Goal: Task Accomplishment & Management: Manage account settings

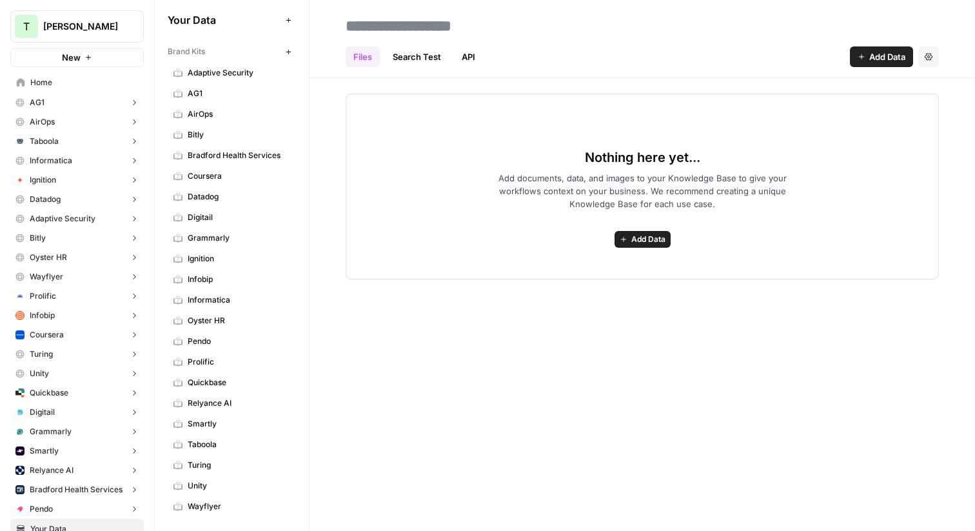
click at [122, 107] on button "AG1" at bounding box center [77, 102] width 134 height 19
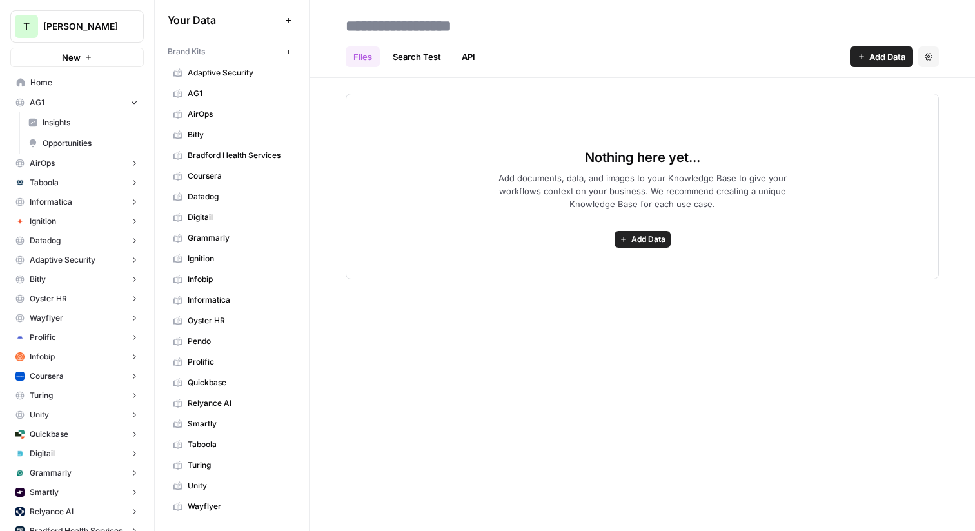
click at [56, 121] on span "Insights" at bounding box center [90, 123] width 95 height 12
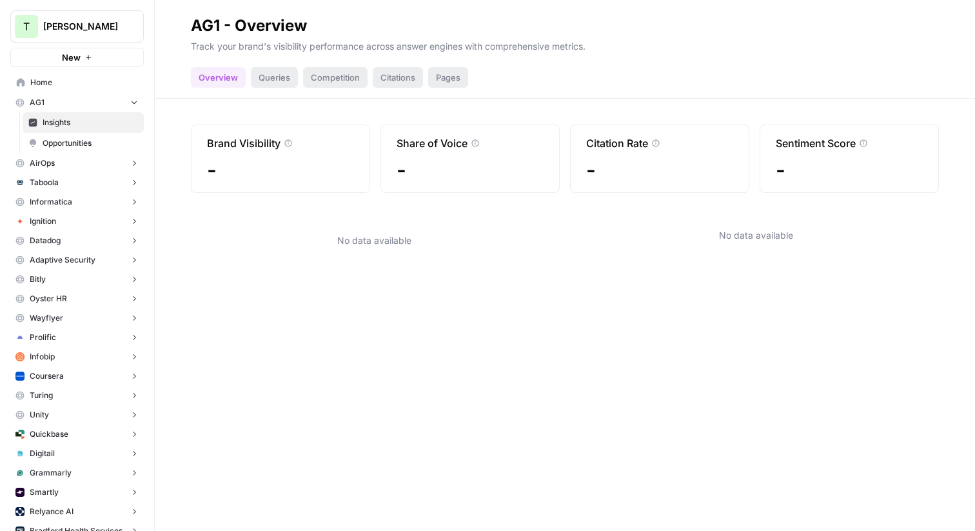
click at [69, 138] on span "Opportunities" at bounding box center [90, 143] width 95 height 12
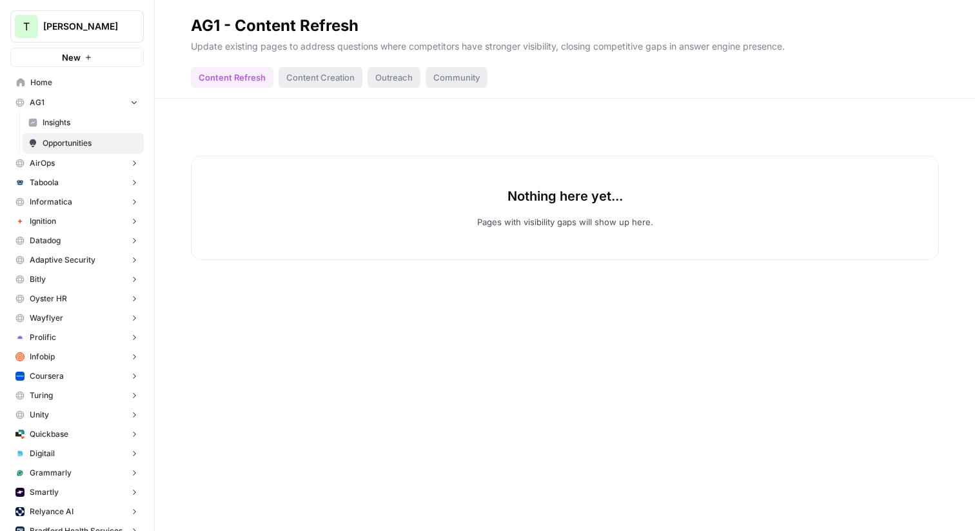
click at [66, 123] on span "Insights" at bounding box center [90, 123] width 95 height 12
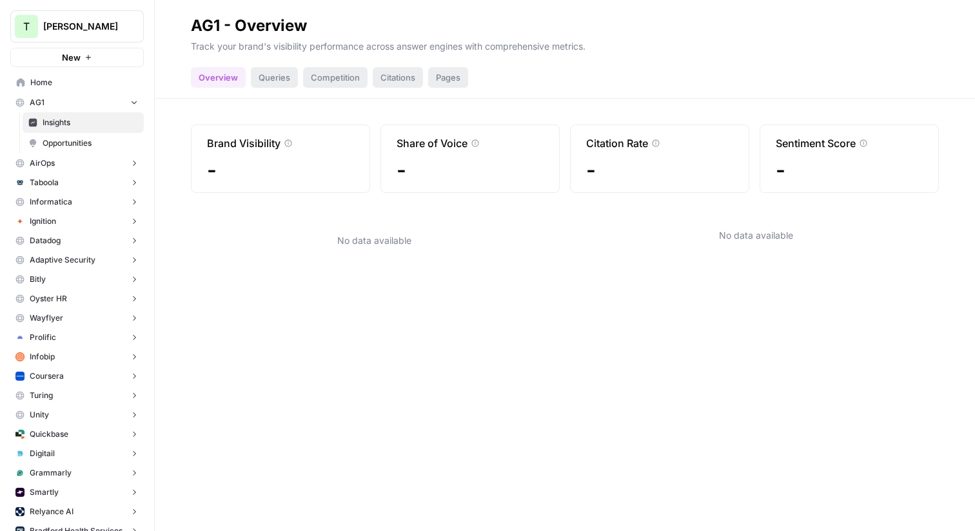
click at [114, 97] on button "AG1" at bounding box center [77, 102] width 134 height 19
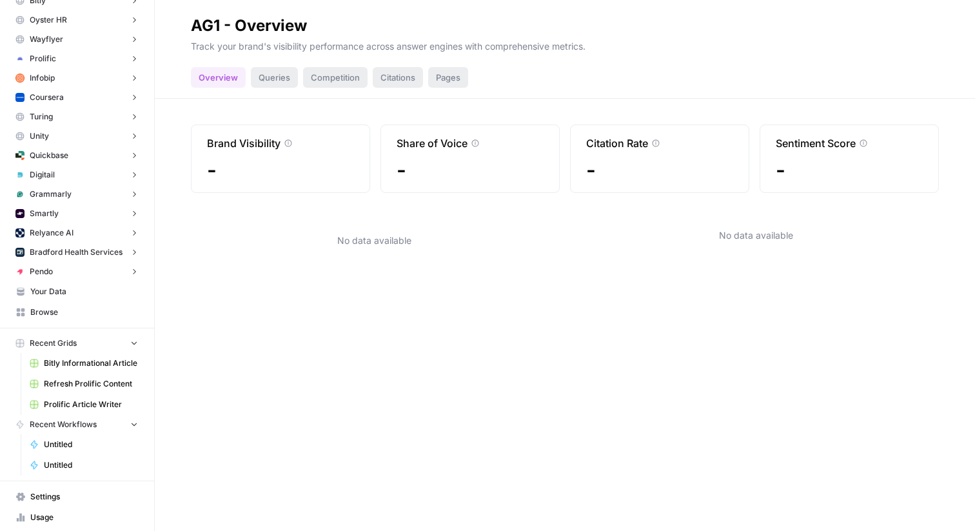
scroll to position [241, 0]
click at [53, 288] on span "Your Data" at bounding box center [84, 288] width 108 height 12
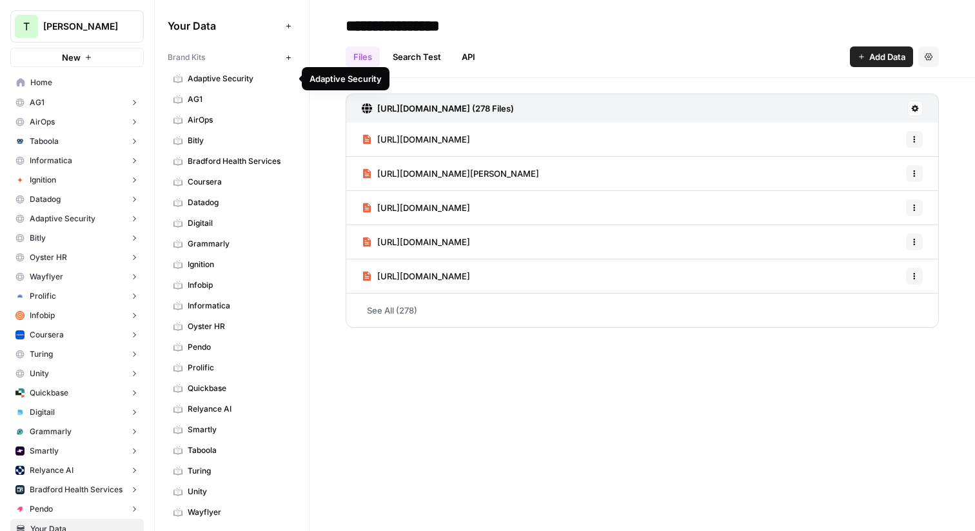
click at [242, 75] on span "Adaptive Security" at bounding box center [239, 79] width 103 height 12
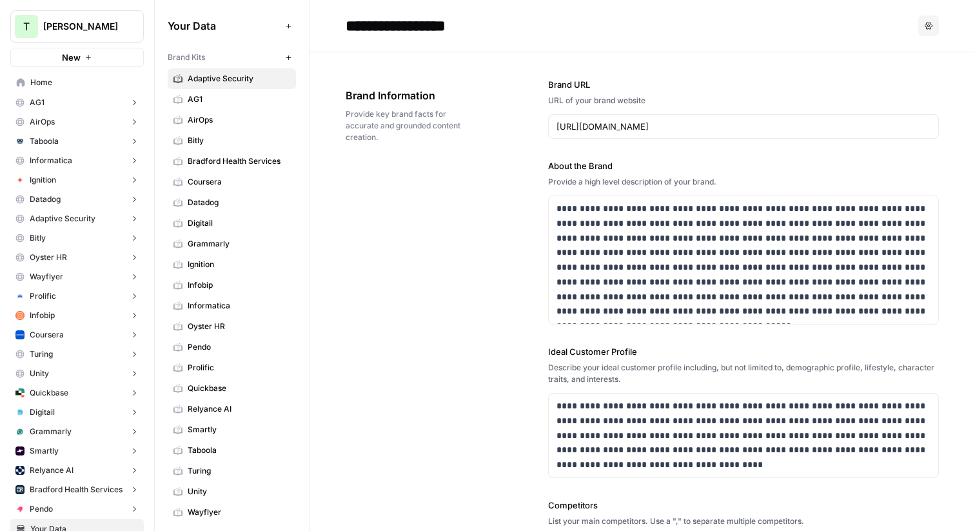
click at [934, 29] on button "Options" at bounding box center [929, 25] width 21 height 21
click at [895, 85] on span "Delete" at bounding box center [902, 85] width 41 height 13
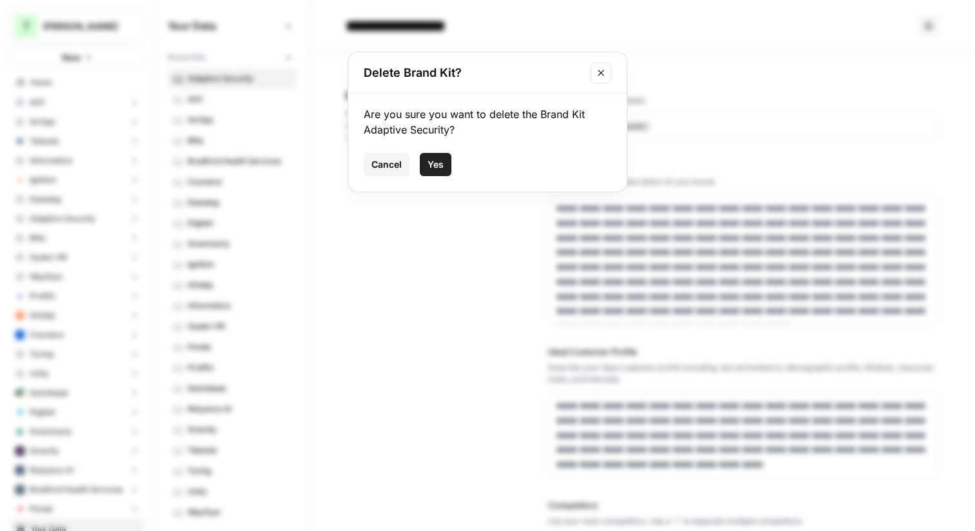
click at [442, 172] on button "Yes" at bounding box center [436, 164] width 32 height 23
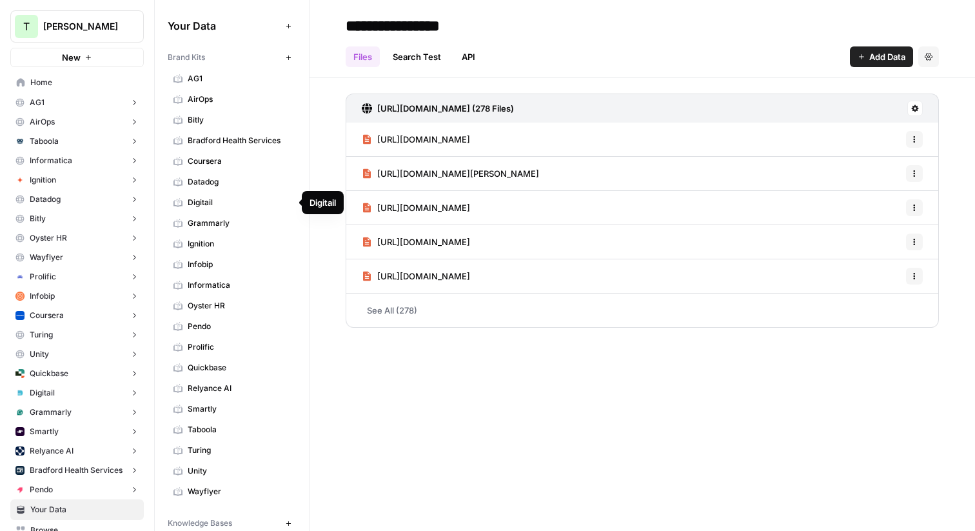
click at [279, 204] on span "Digitail" at bounding box center [239, 203] width 103 height 12
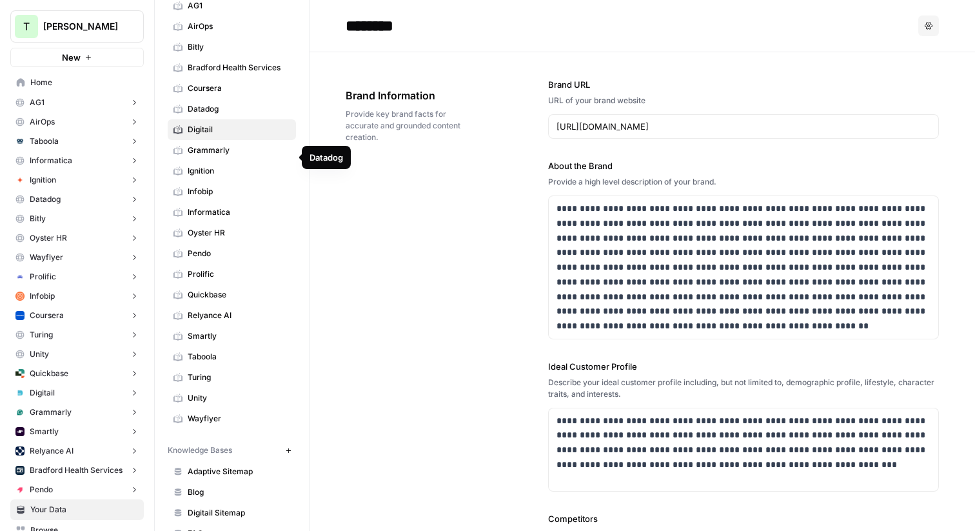
scroll to position [84, 0]
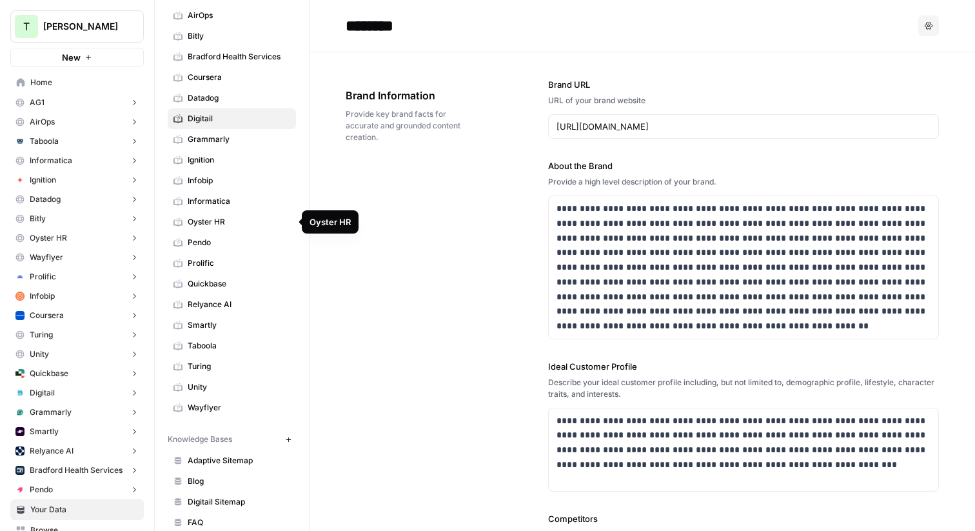
click at [237, 227] on span "Oyster HR" at bounding box center [239, 222] width 103 height 12
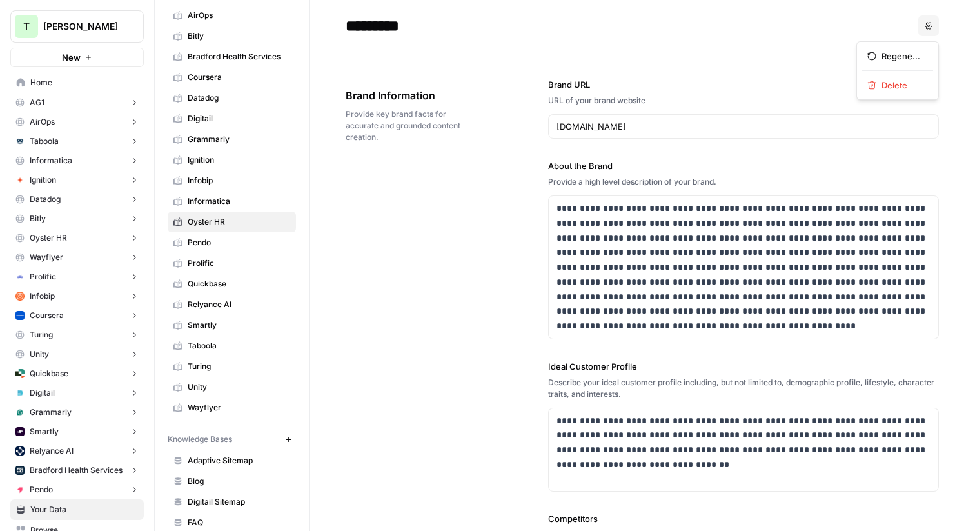
click at [935, 26] on button "Options" at bounding box center [929, 25] width 21 height 21
click at [890, 85] on span "Delete" at bounding box center [902, 85] width 41 height 13
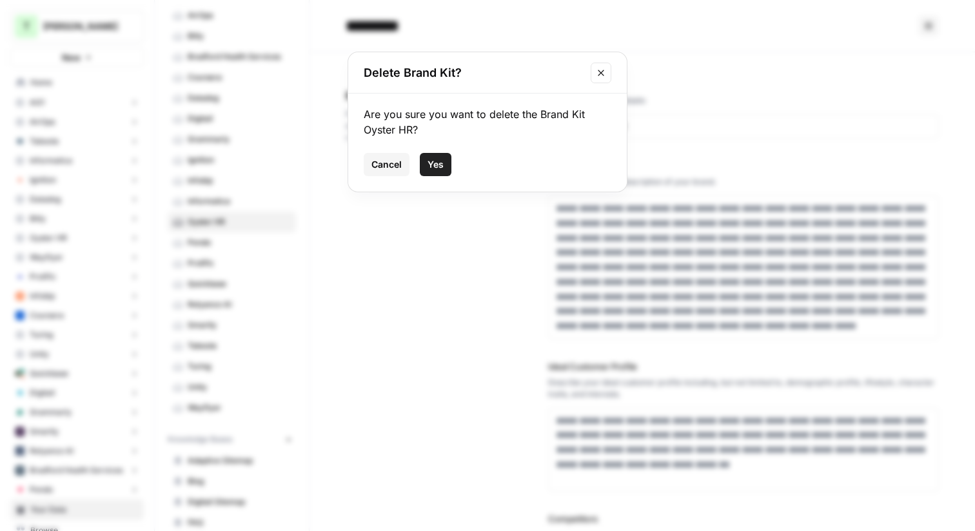
click at [437, 164] on span "Yes" at bounding box center [436, 164] width 16 height 13
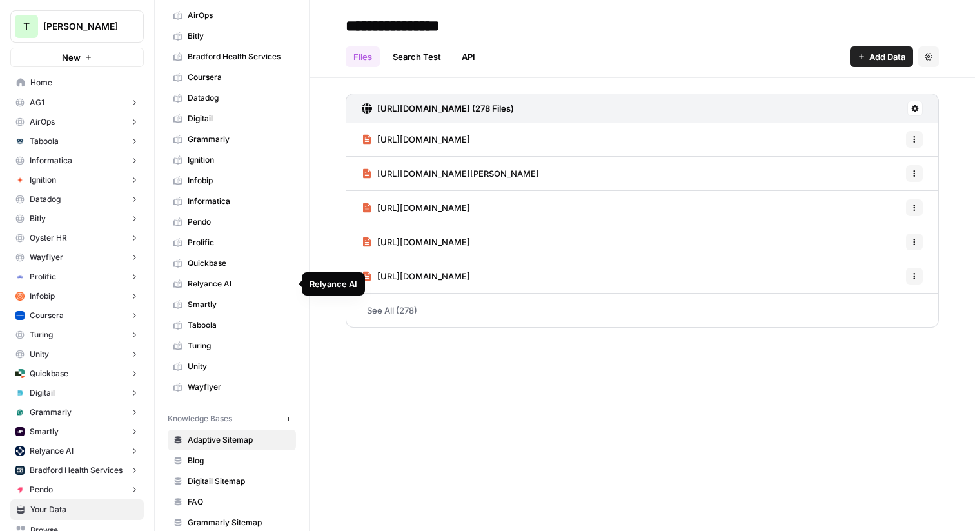
click at [213, 283] on span "Relyance AI" at bounding box center [239, 284] width 103 height 12
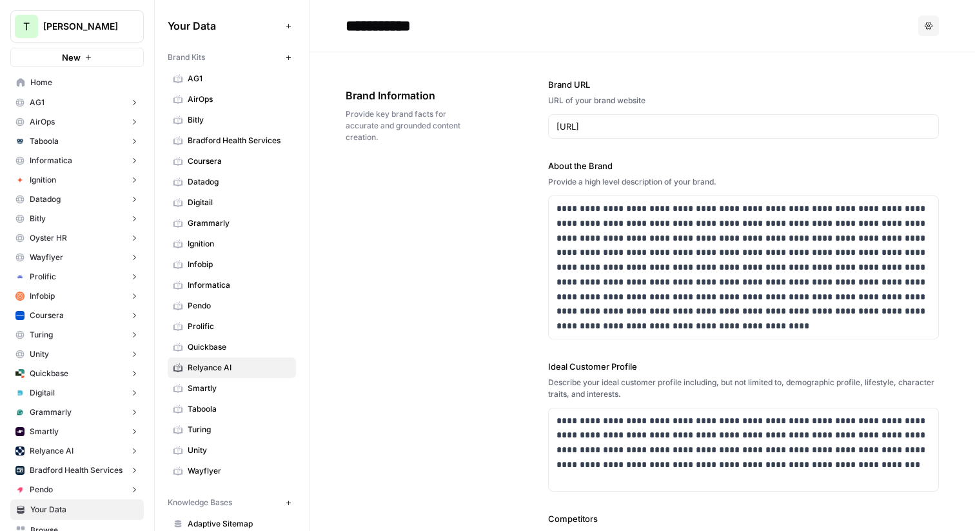
click at [244, 95] on span "AirOps" at bounding box center [239, 100] width 103 height 12
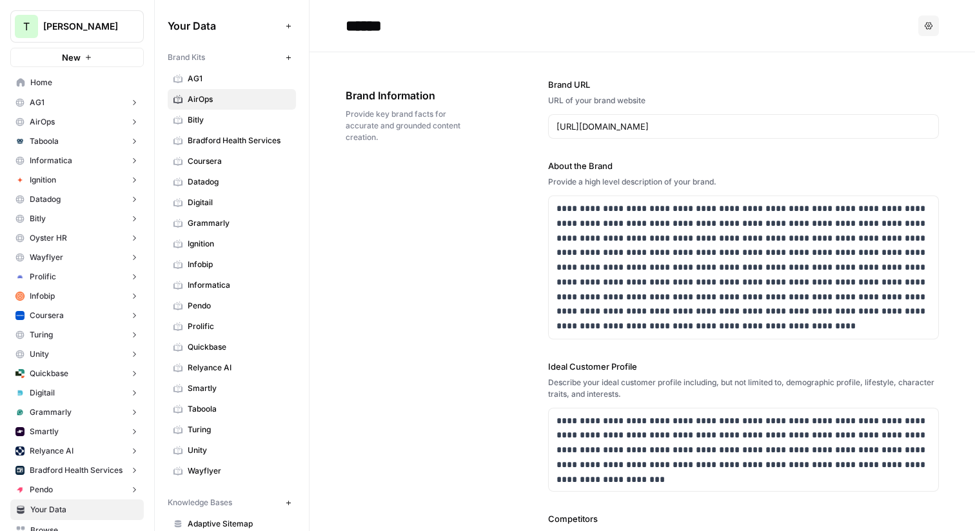
click at [927, 31] on button "Options" at bounding box center [929, 25] width 21 height 21
click at [906, 91] on span "Delete" at bounding box center [902, 85] width 41 height 13
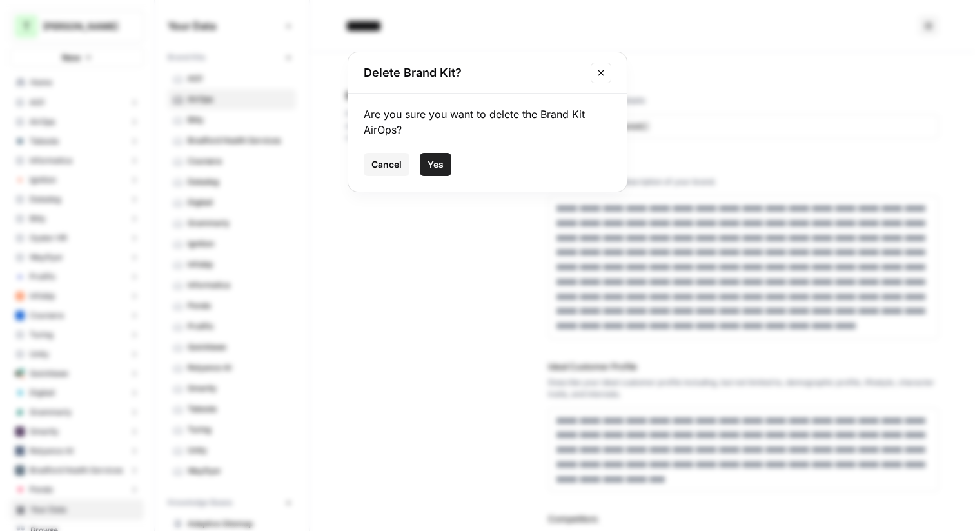
click at [440, 162] on span "Yes" at bounding box center [436, 164] width 16 height 13
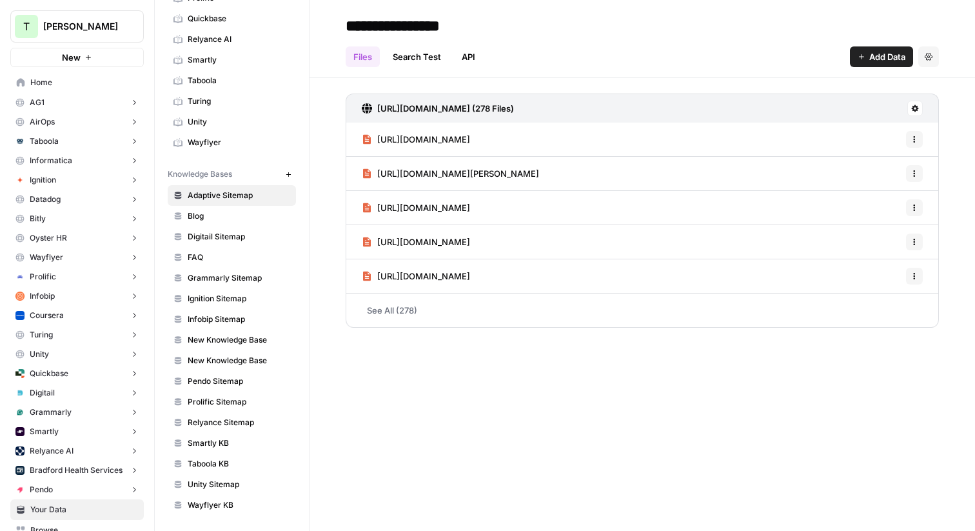
scroll to position [306, 0]
click at [274, 341] on span "New Knowledge Base" at bounding box center [239, 341] width 103 height 12
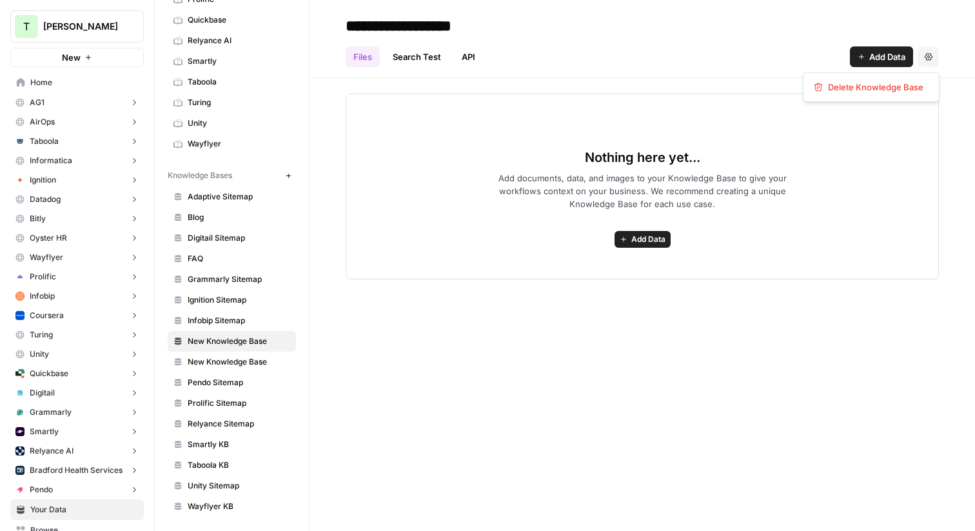
click at [931, 61] on button "Settings" at bounding box center [929, 56] width 21 height 21
click at [893, 89] on span "Delete Knowledge Base" at bounding box center [875, 87] width 95 height 13
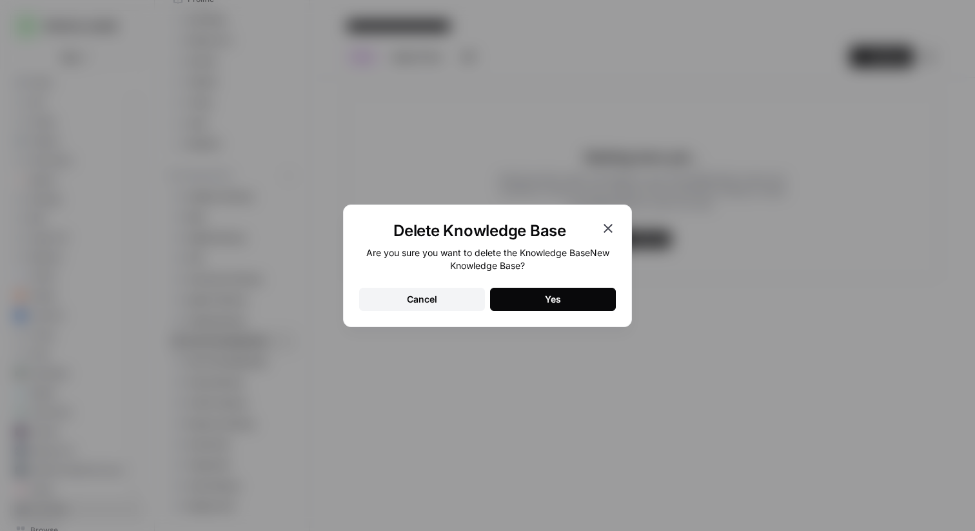
click at [572, 295] on button "Yes" at bounding box center [553, 299] width 126 height 23
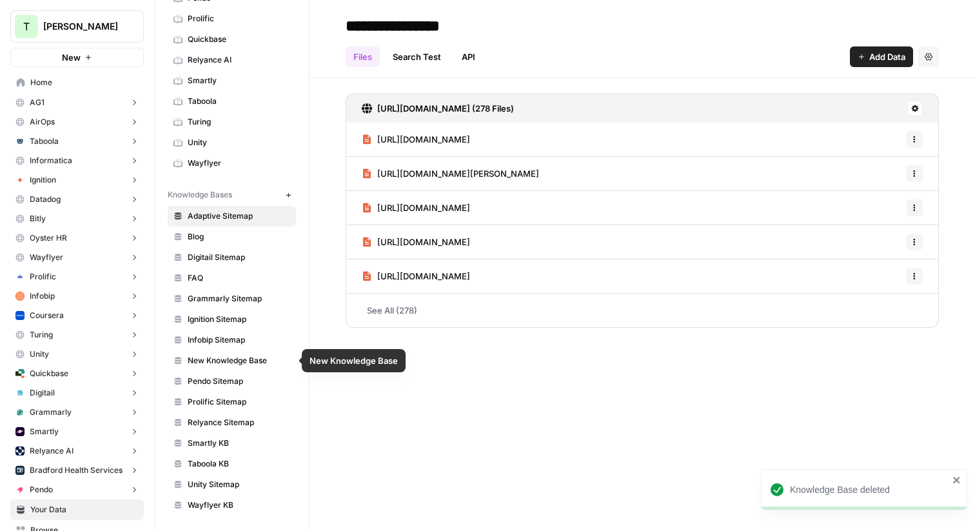
click at [231, 359] on span "New Knowledge Base" at bounding box center [239, 361] width 103 height 12
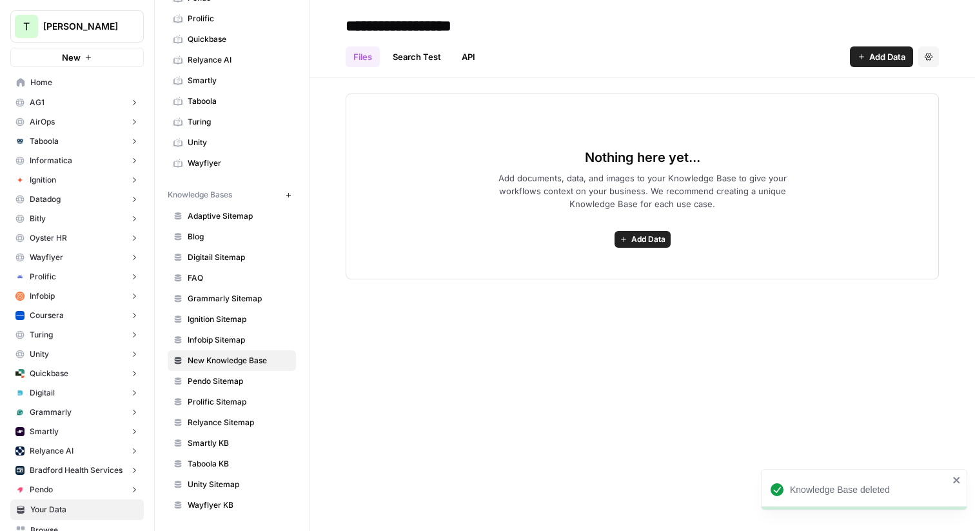
click at [933, 59] on button "Settings" at bounding box center [929, 56] width 21 height 21
click at [892, 84] on span "Delete Knowledge Base" at bounding box center [875, 87] width 95 height 13
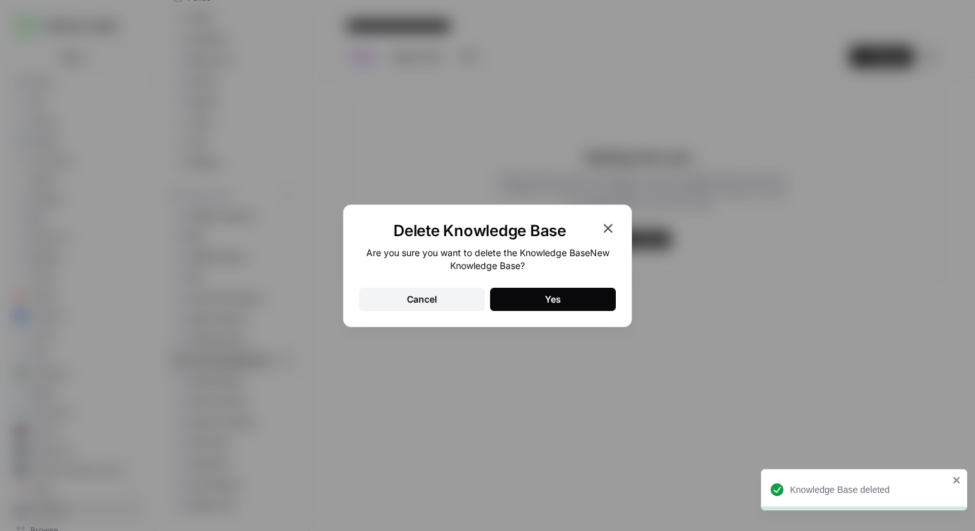
click at [583, 301] on button "Yes" at bounding box center [553, 299] width 126 height 23
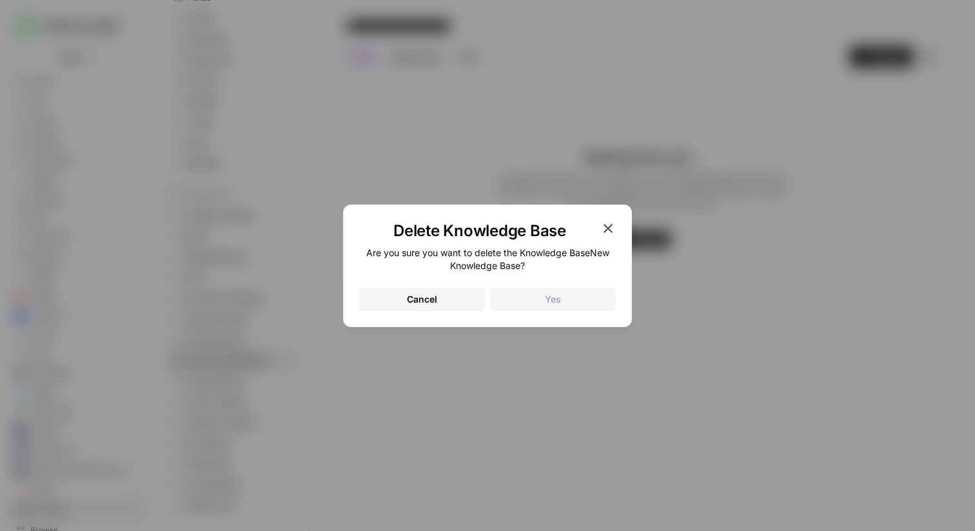
scroll to position [266, 0]
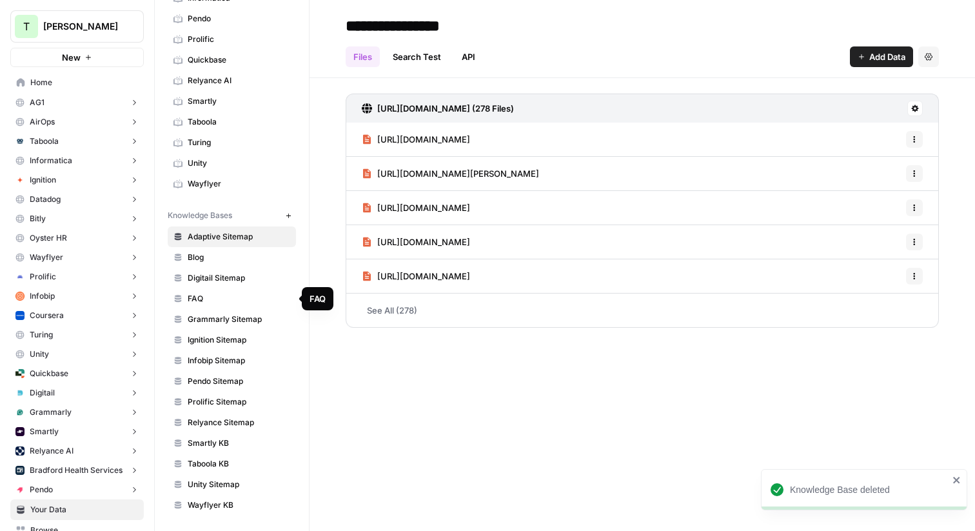
click at [199, 261] on span "Blog" at bounding box center [239, 258] width 103 height 12
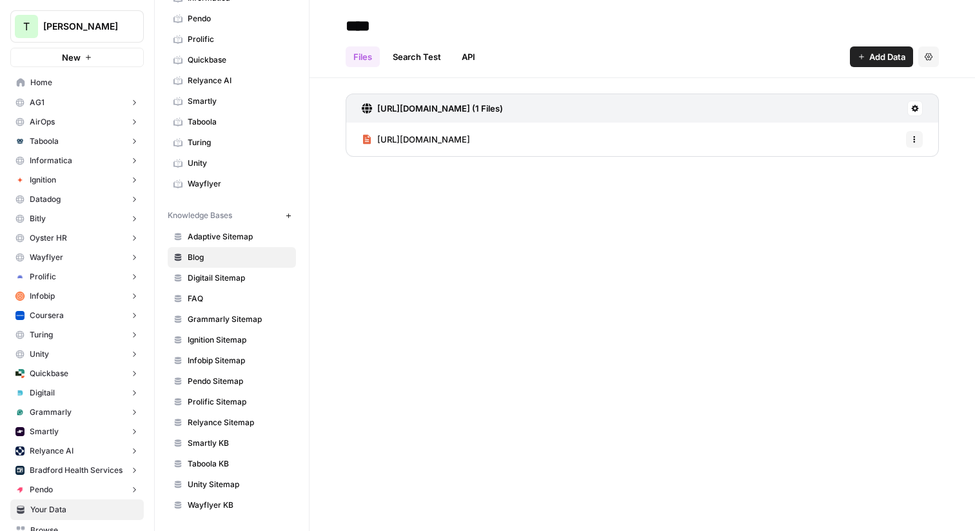
click at [929, 61] on button "Settings" at bounding box center [929, 56] width 21 height 21
click at [869, 88] on span "Delete Knowledge Base" at bounding box center [875, 87] width 95 height 13
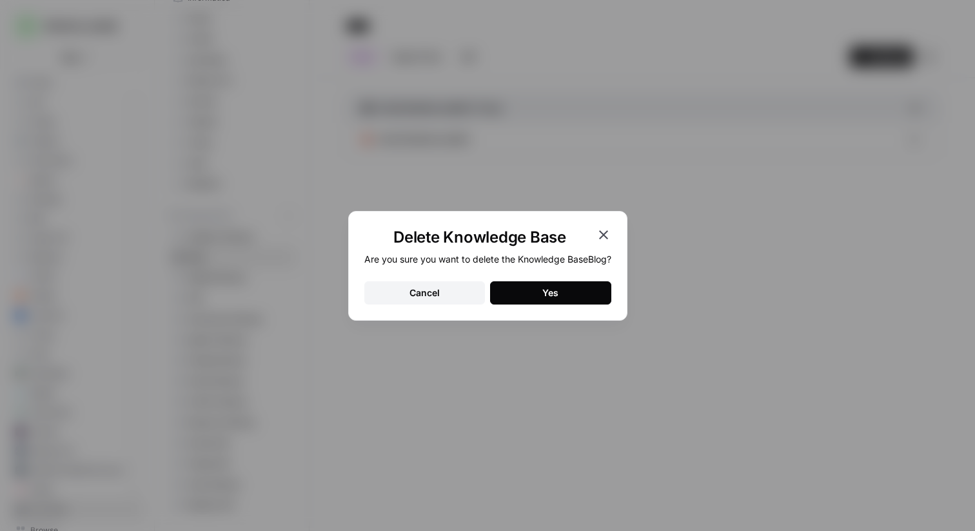
click at [564, 297] on button "Yes" at bounding box center [550, 292] width 121 height 23
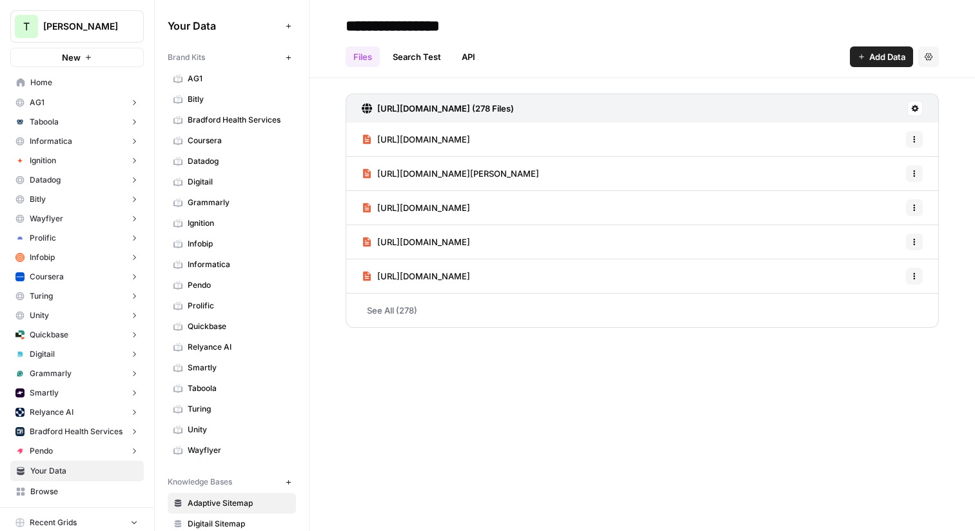
scroll to position [246, 0]
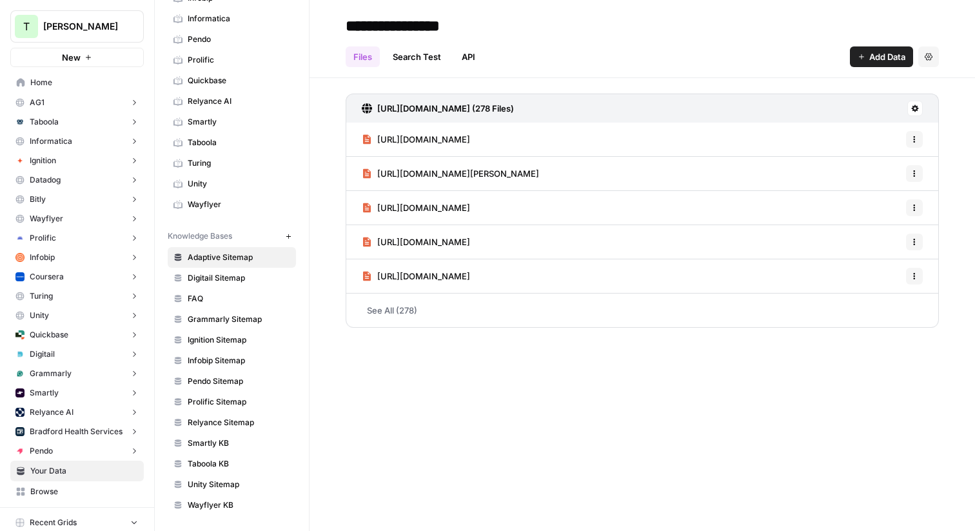
click at [931, 59] on icon "button" at bounding box center [929, 56] width 8 height 7
click at [895, 82] on span "Delete Knowledge Base" at bounding box center [875, 87] width 95 height 13
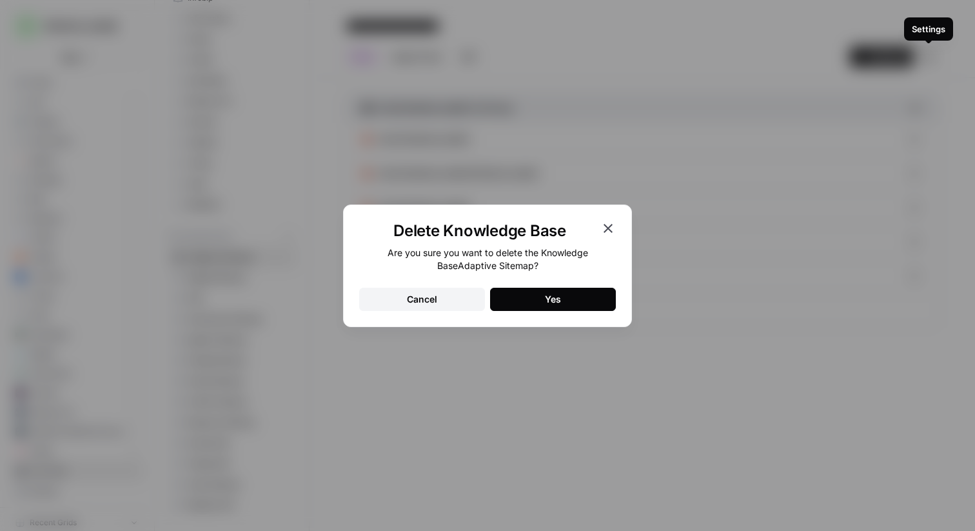
click at [559, 296] on div "Yes" at bounding box center [553, 299] width 16 height 13
